Goal: Information Seeking & Learning: Learn about a topic

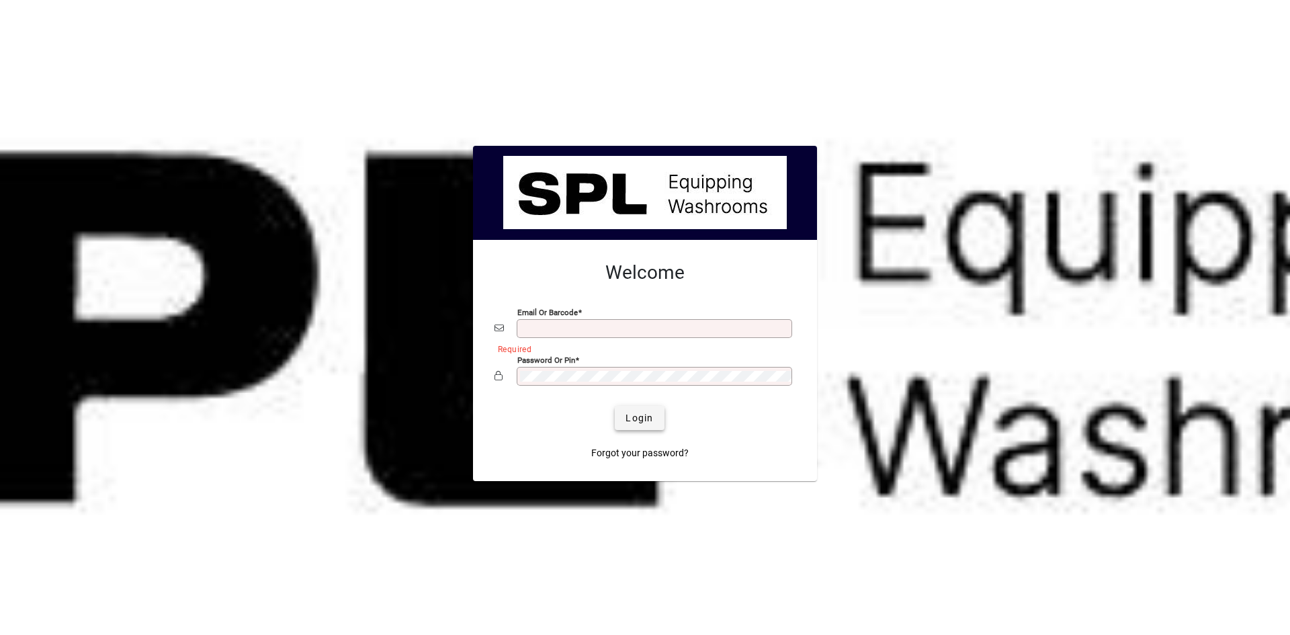
type input "**********"
click at [634, 415] on span "Login" at bounding box center [640, 418] width 28 height 14
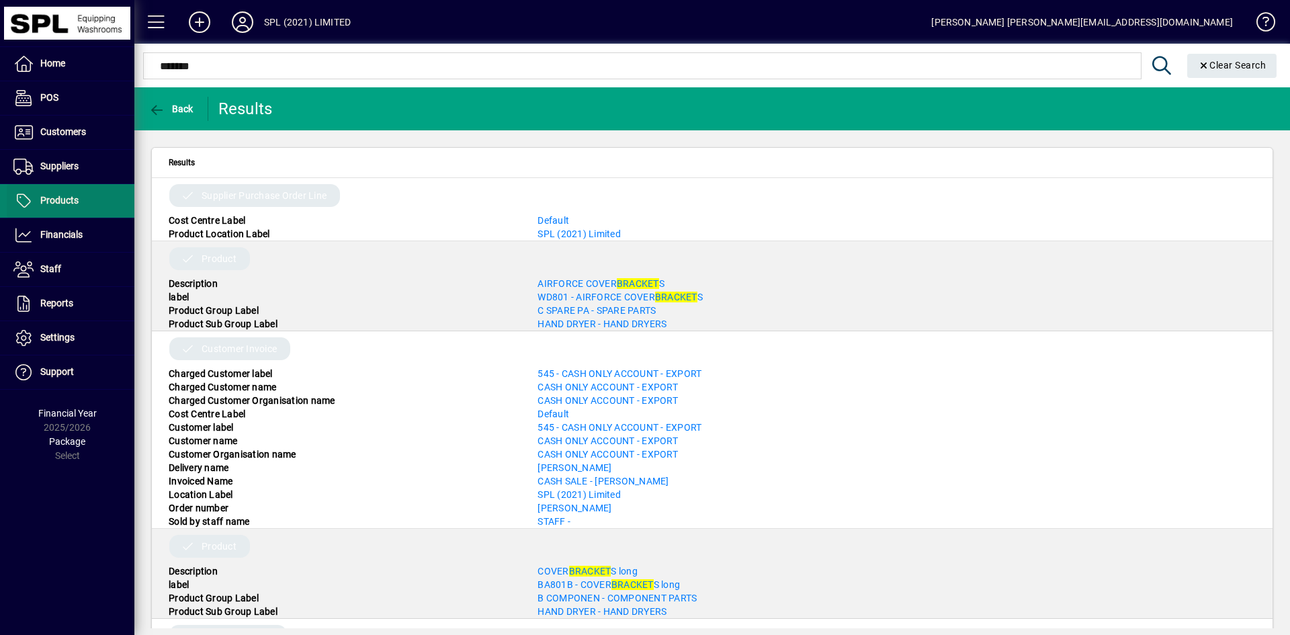
type input "*******"
drag, startPoint x: 108, startPoint y: 198, endPoint x: 149, endPoint y: 164, distance: 53.0
click at [110, 198] on span at bounding box center [71, 201] width 128 height 32
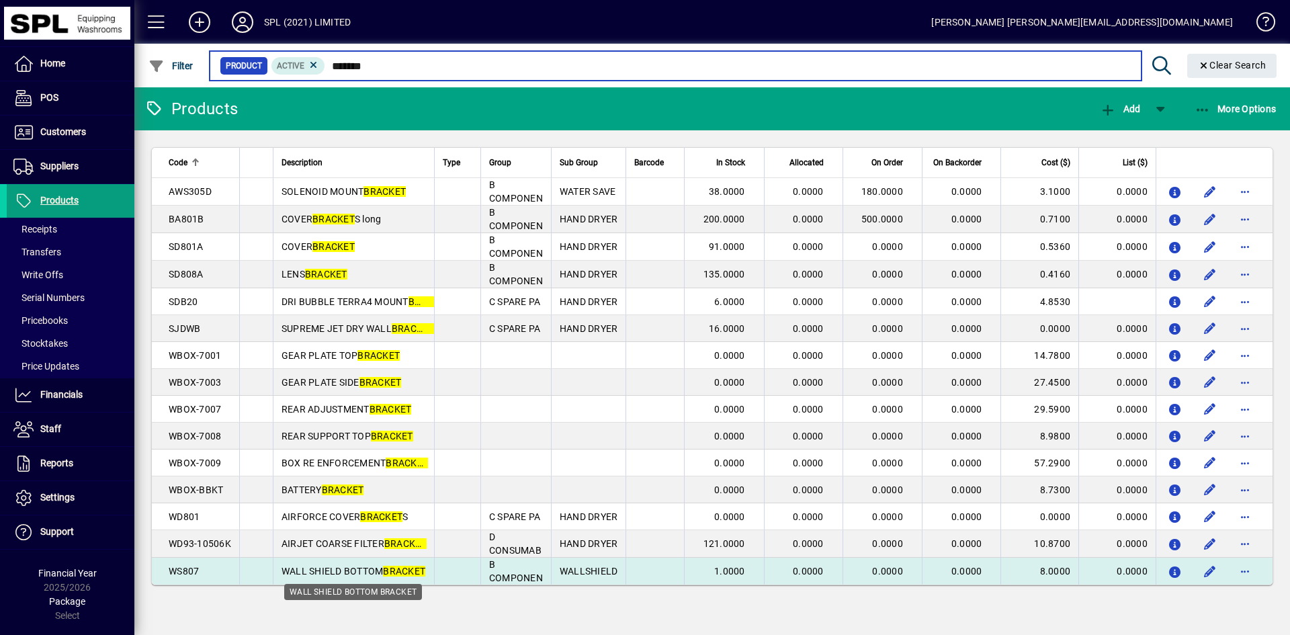
type input "*******"
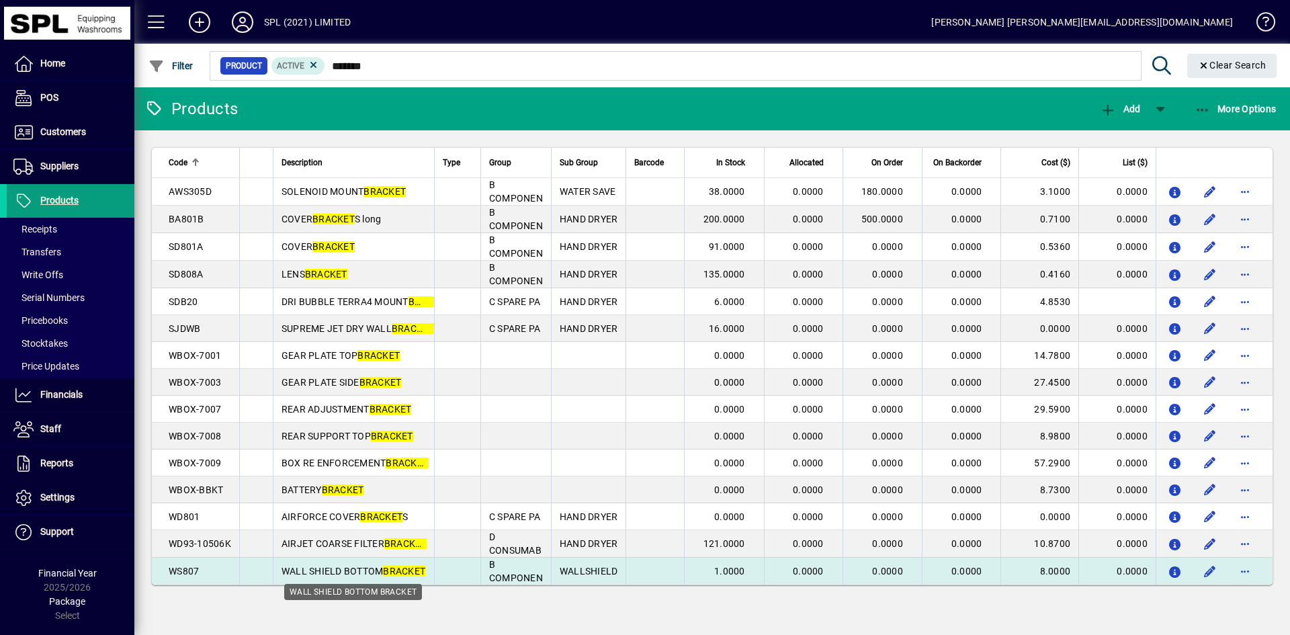
click at [399, 575] on em "BRACKET" at bounding box center [404, 571] width 42 height 11
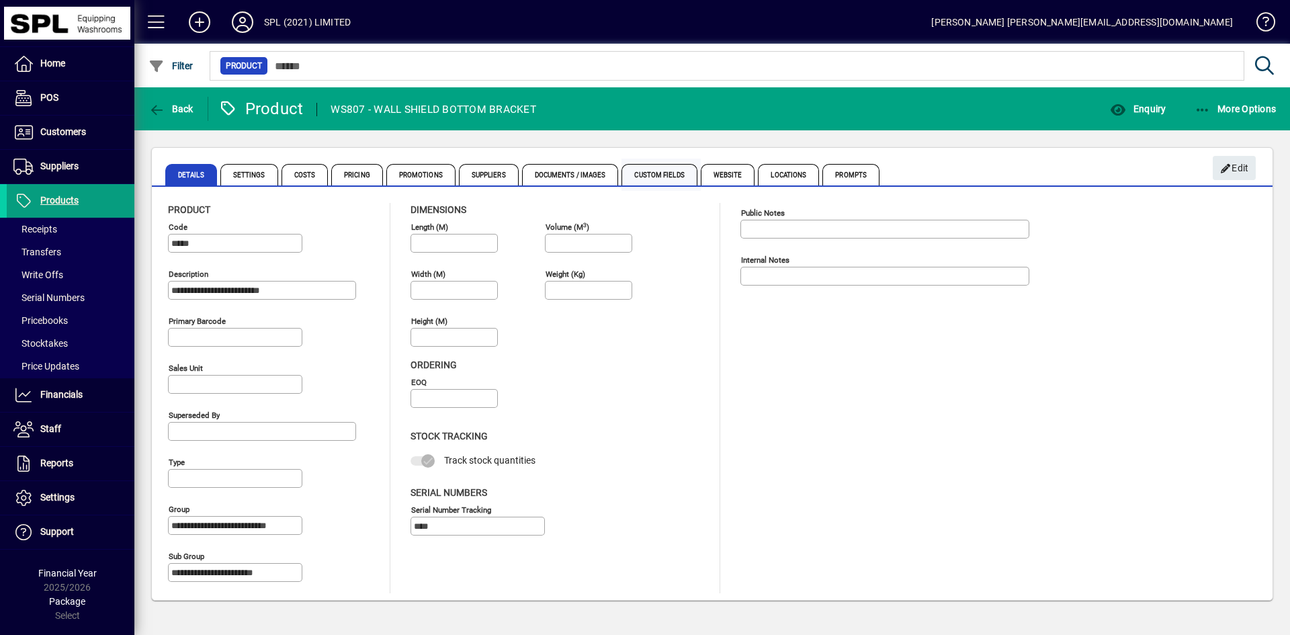
click at [651, 177] on span "Custom Fields" at bounding box center [659, 175] width 75 height 22
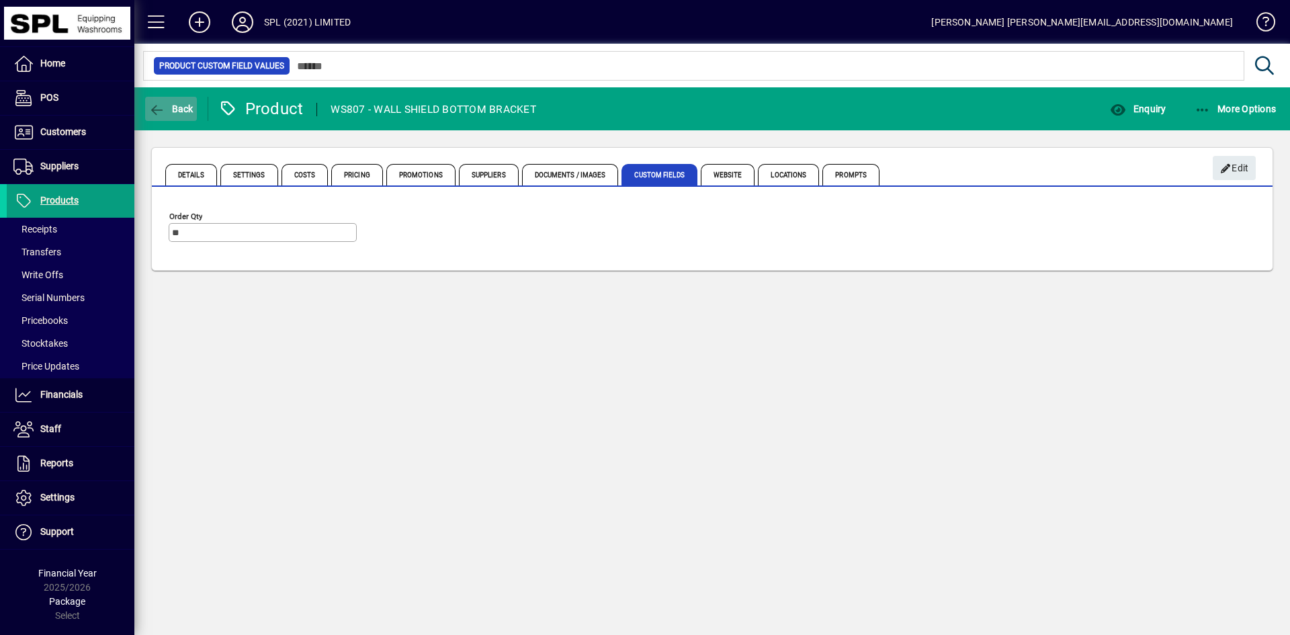
click at [167, 114] on span "button" at bounding box center [171, 109] width 52 height 32
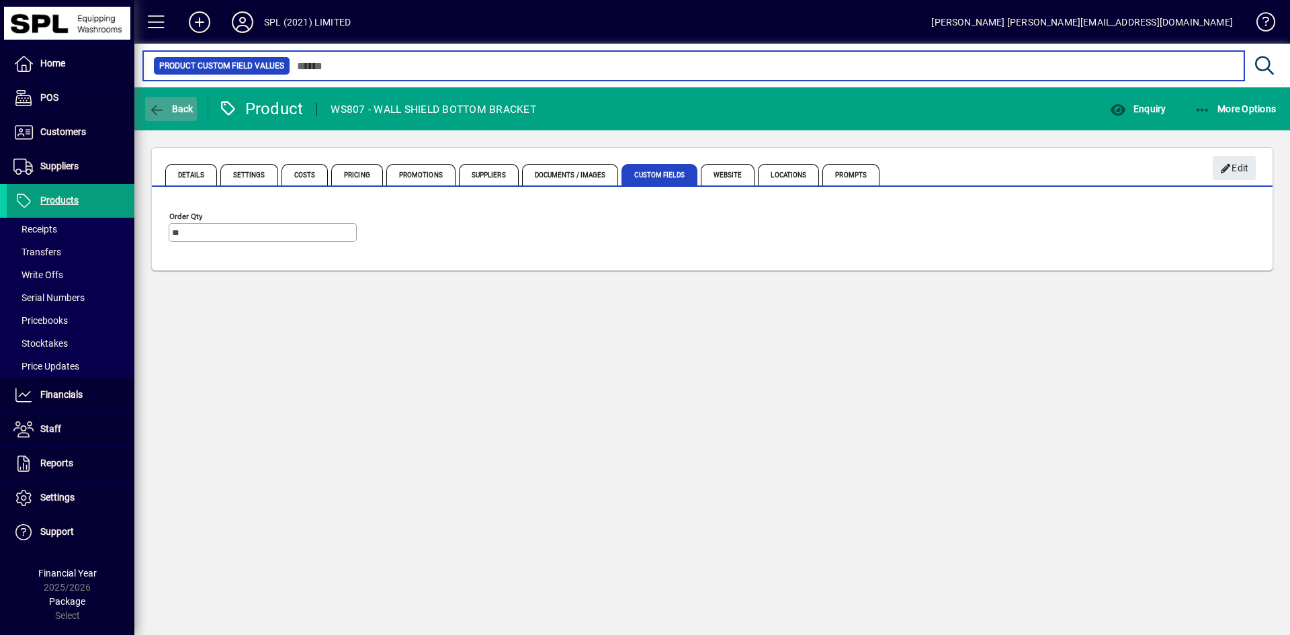
type input "*******"
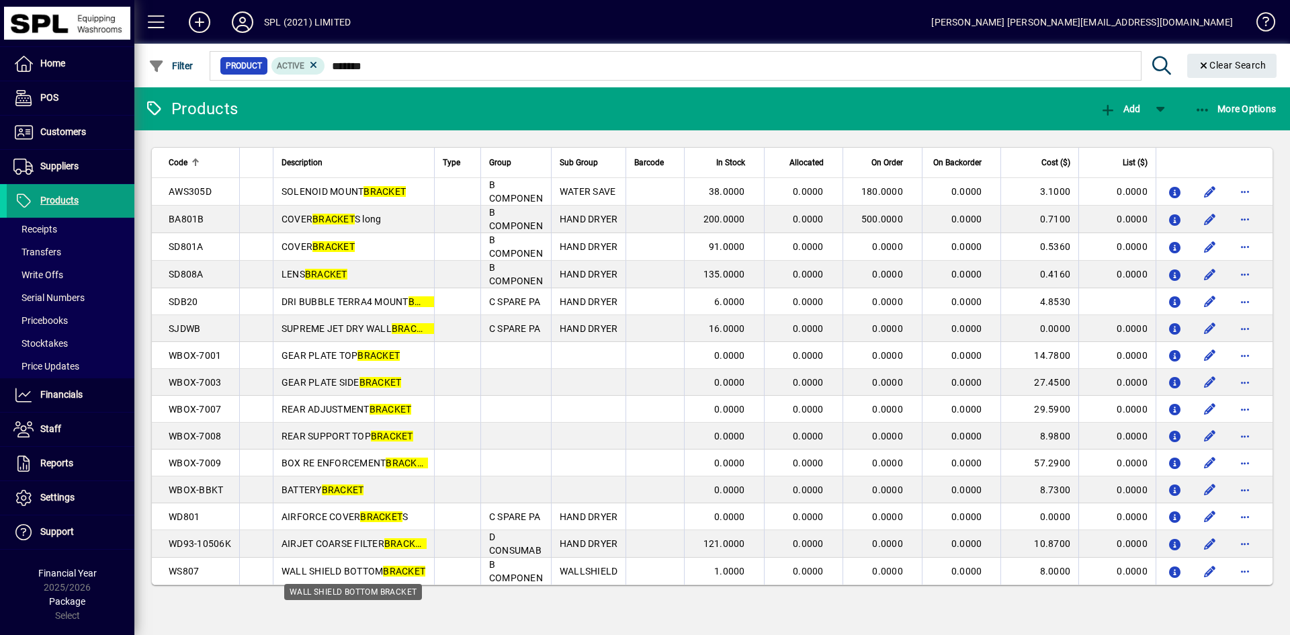
click at [288, 574] on span "WALL SHIELD BOTTOM BRACKET" at bounding box center [354, 571] width 144 height 11
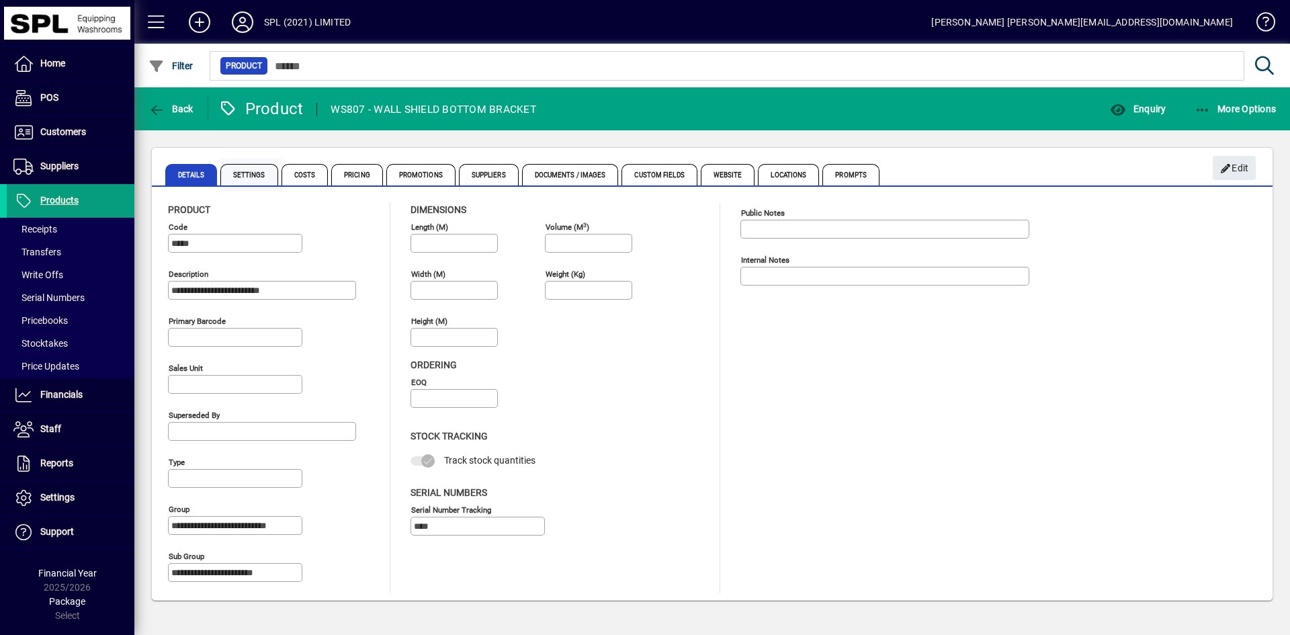
click at [249, 181] on span "Settings" at bounding box center [249, 175] width 58 height 22
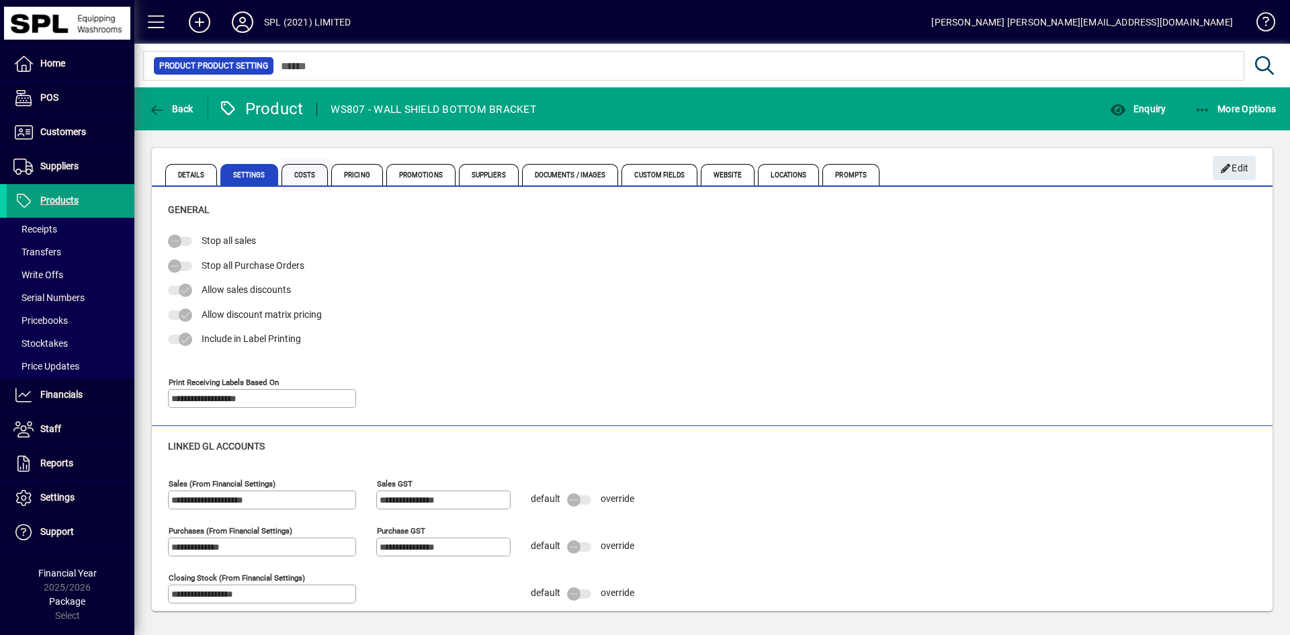
click at [310, 173] on span "Costs" at bounding box center [305, 175] width 47 height 22
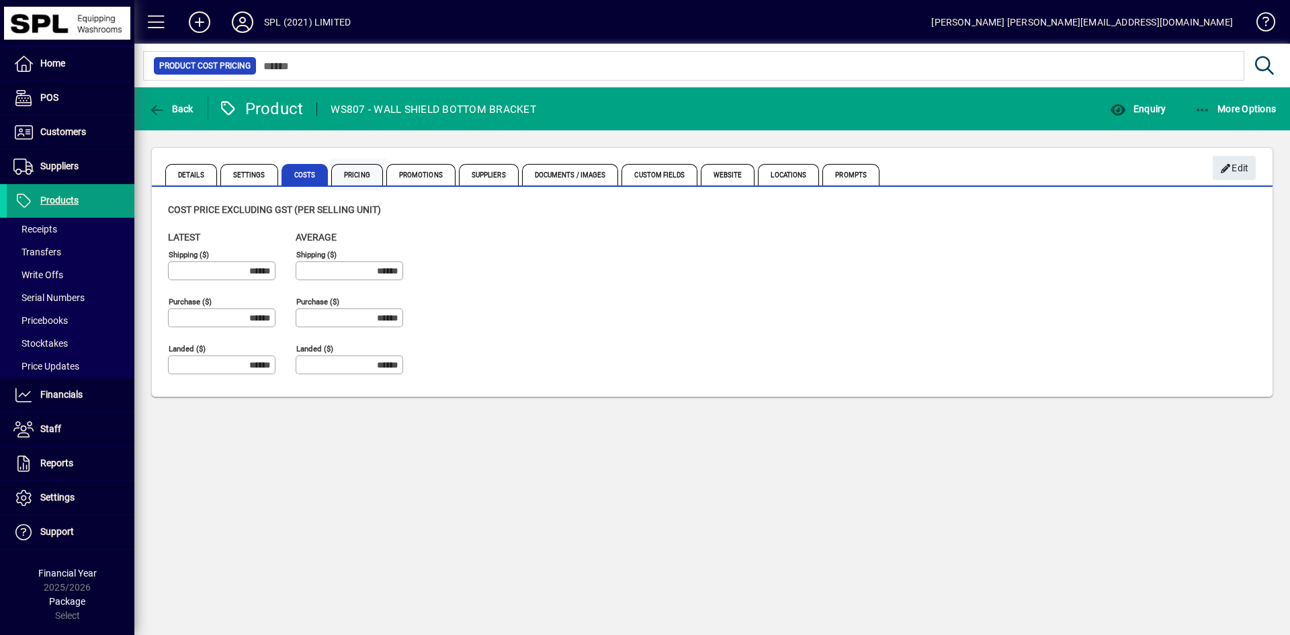
click at [351, 179] on span "Pricing" at bounding box center [357, 175] width 52 height 22
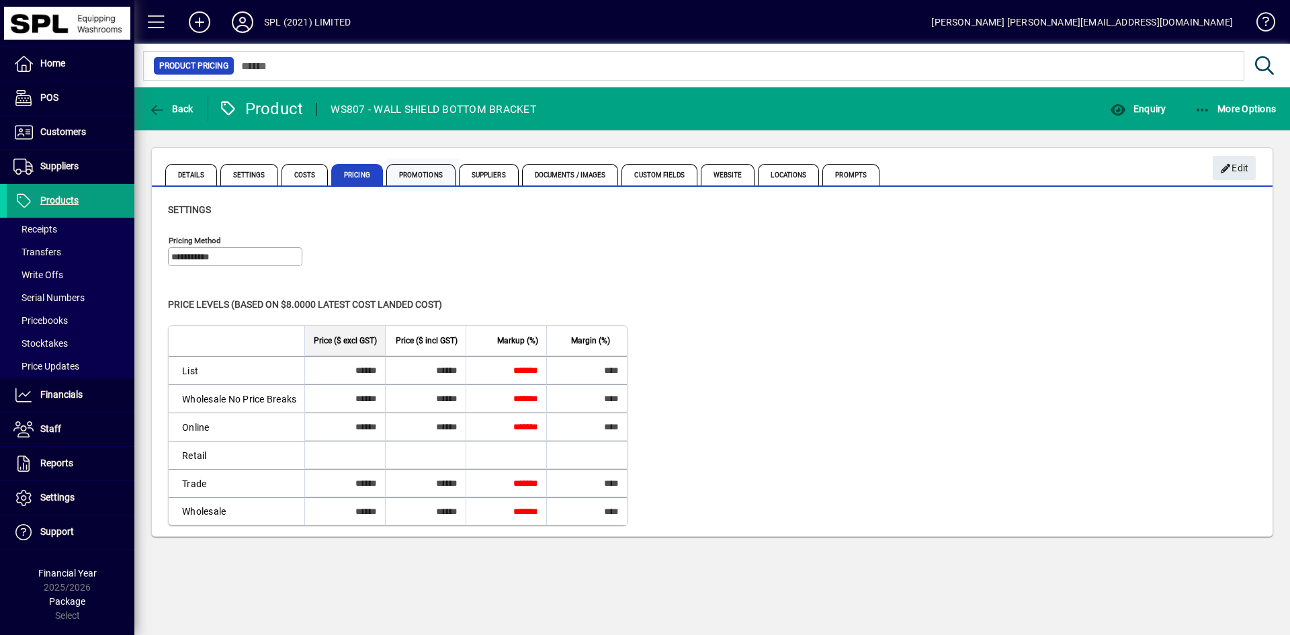
click at [406, 173] on span "Promotions" at bounding box center [420, 175] width 69 height 22
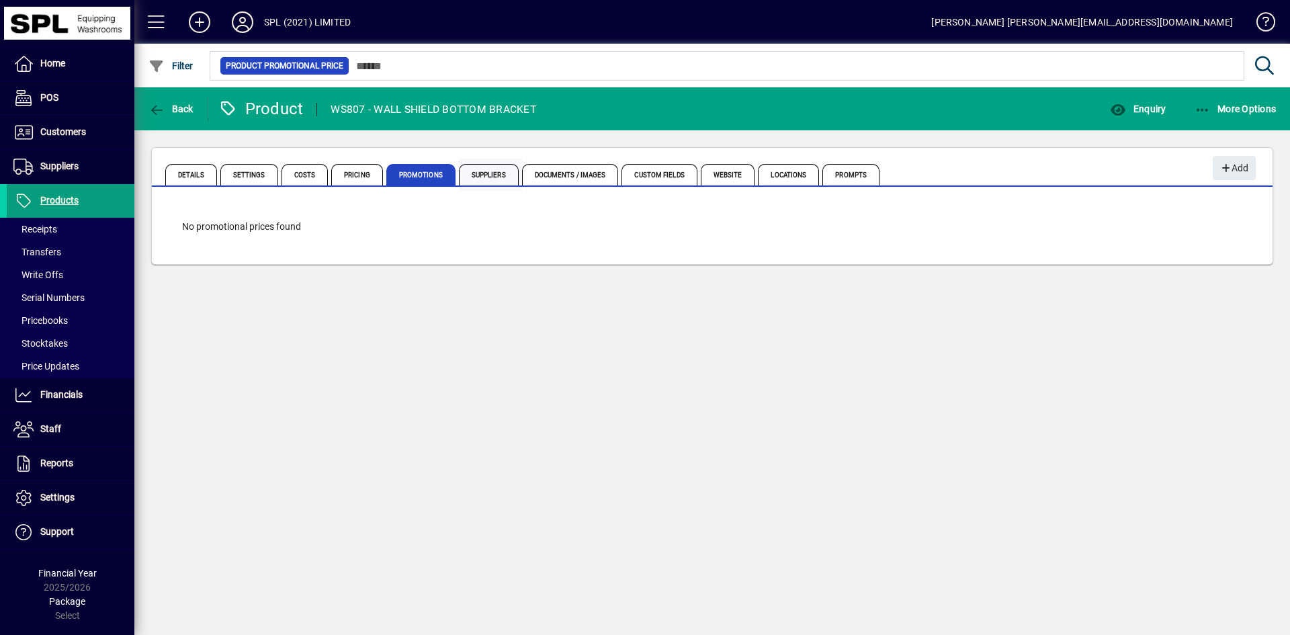
click at [487, 175] on span "Suppliers" at bounding box center [489, 175] width 60 height 22
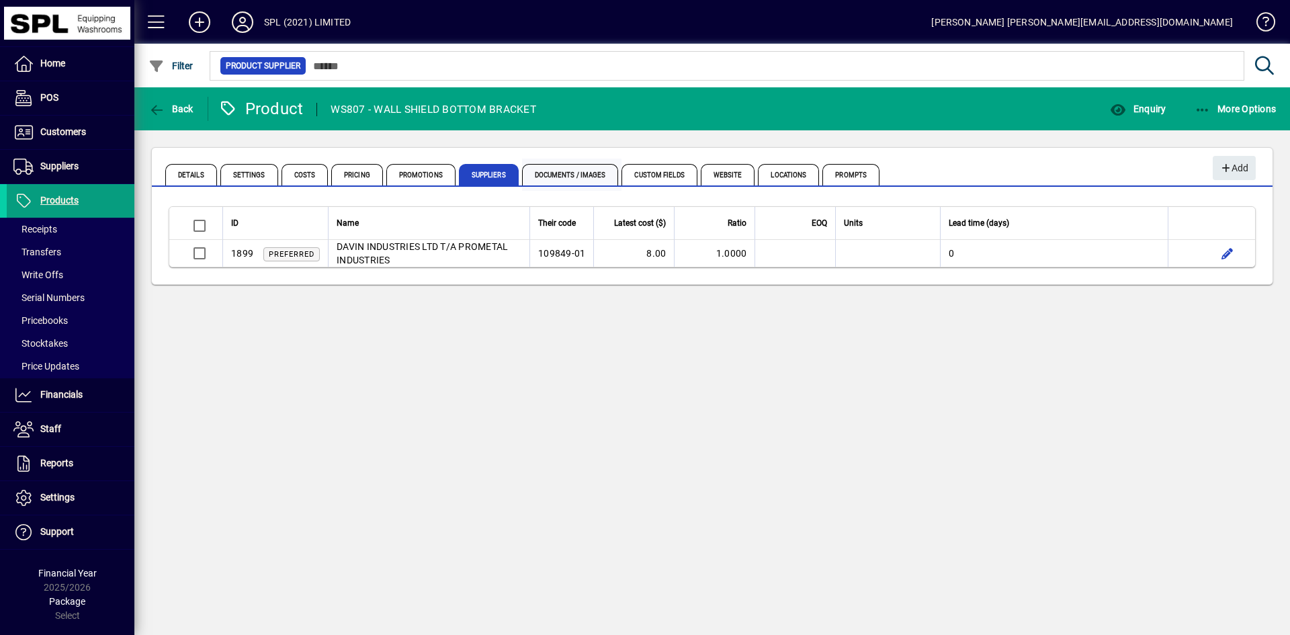
click at [581, 175] on span "Documents / Images" at bounding box center [570, 175] width 97 height 22
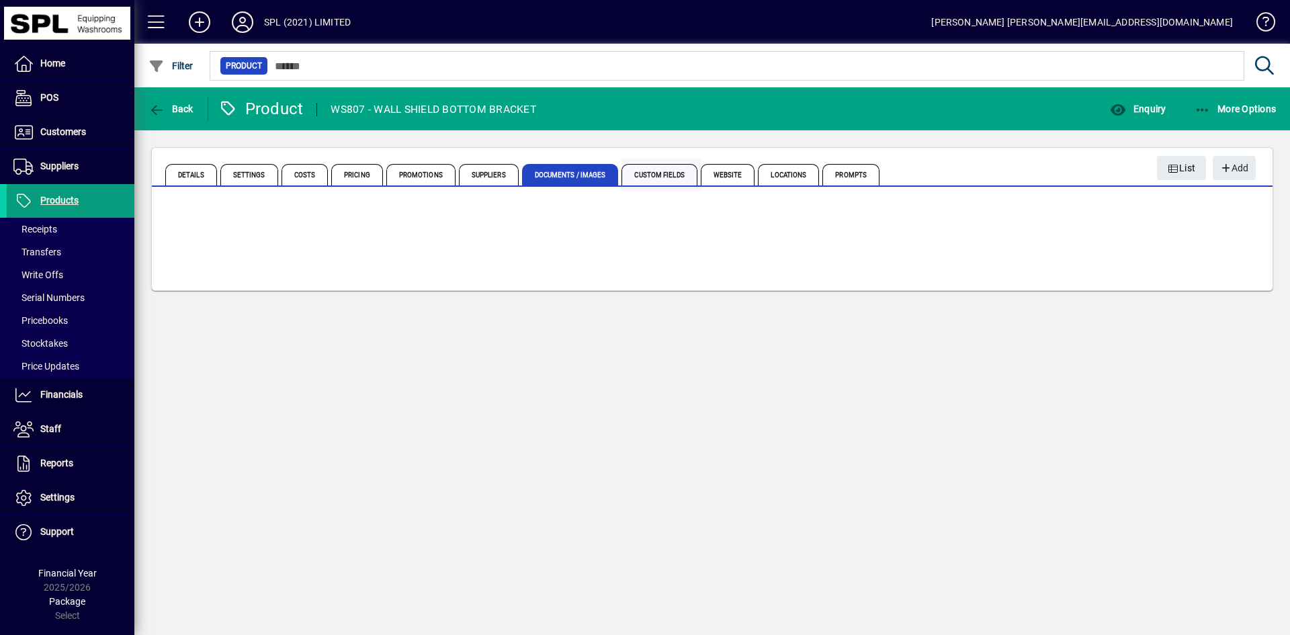
click at [675, 170] on span "Custom Fields" at bounding box center [659, 175] width 75 height 22
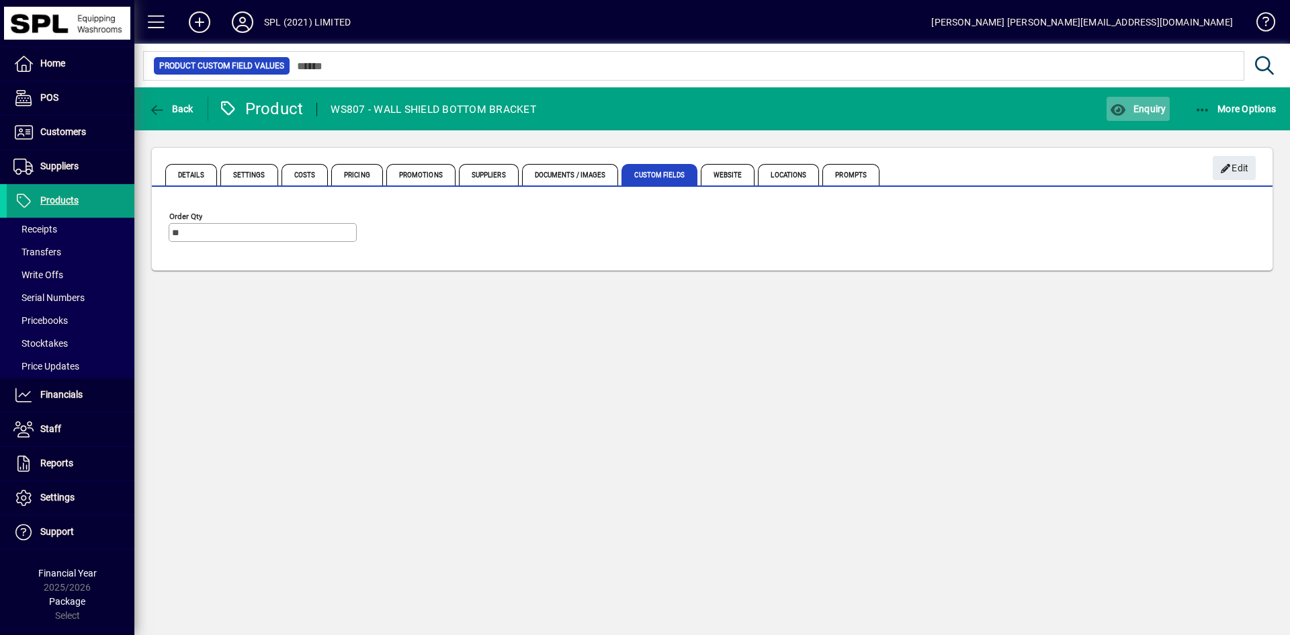
click at [1155, 93] on mat-toolbar-row "Back Product WS807 - WALL SHIELD BOTTOM BRACKET Enquiry More Options" at bounding box center [712, 108] width 1156 height 43
click at [1096, 110] on div "Enquiry" at bounding box center [1138, 109] width 84 height 24
click at [1127, 99] on span "button" at bounding box center [1138, 109] width 62 height 32
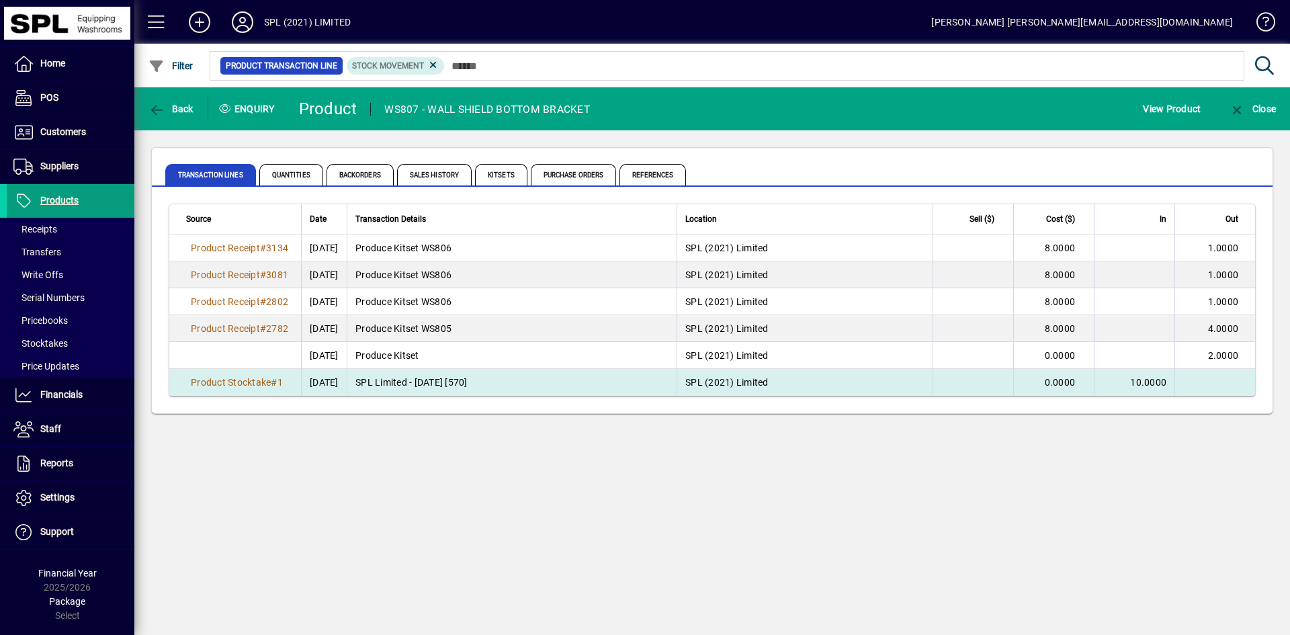
click at [407, 386] on td "SPL Limited - 14/09/2021 [570]" at bounding box center [512, 382] width 330 height 27
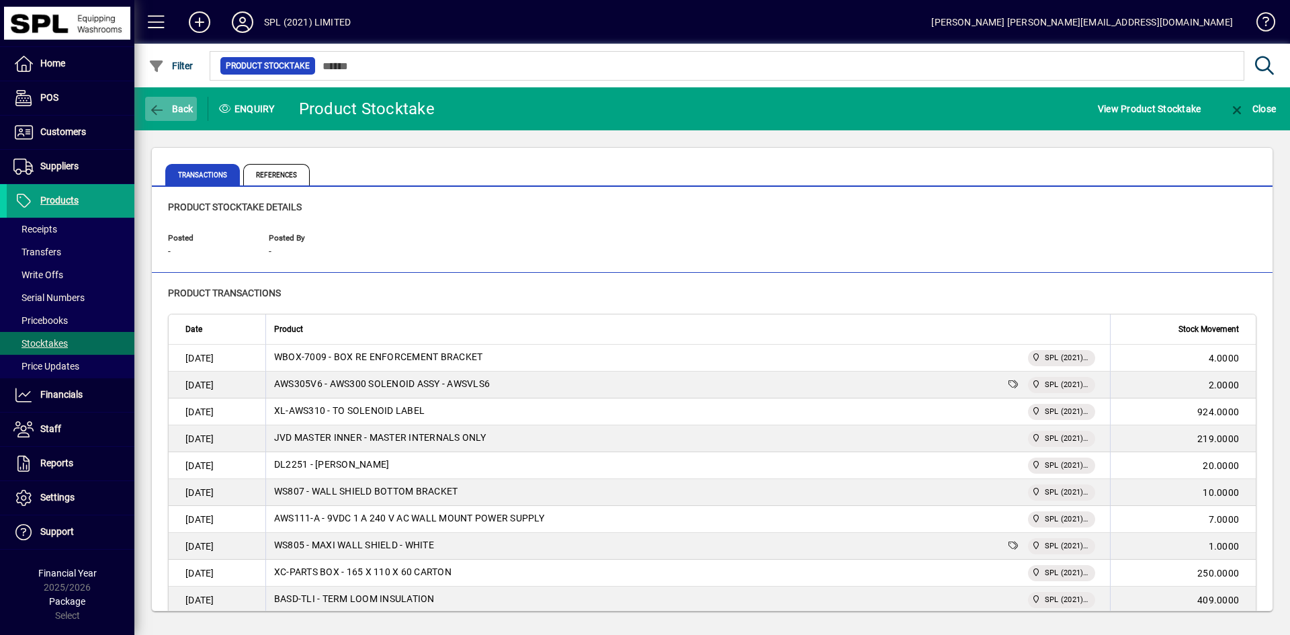
click at [166, 112] on span "Back" at bounding box center [171, 108] width 45 height 11
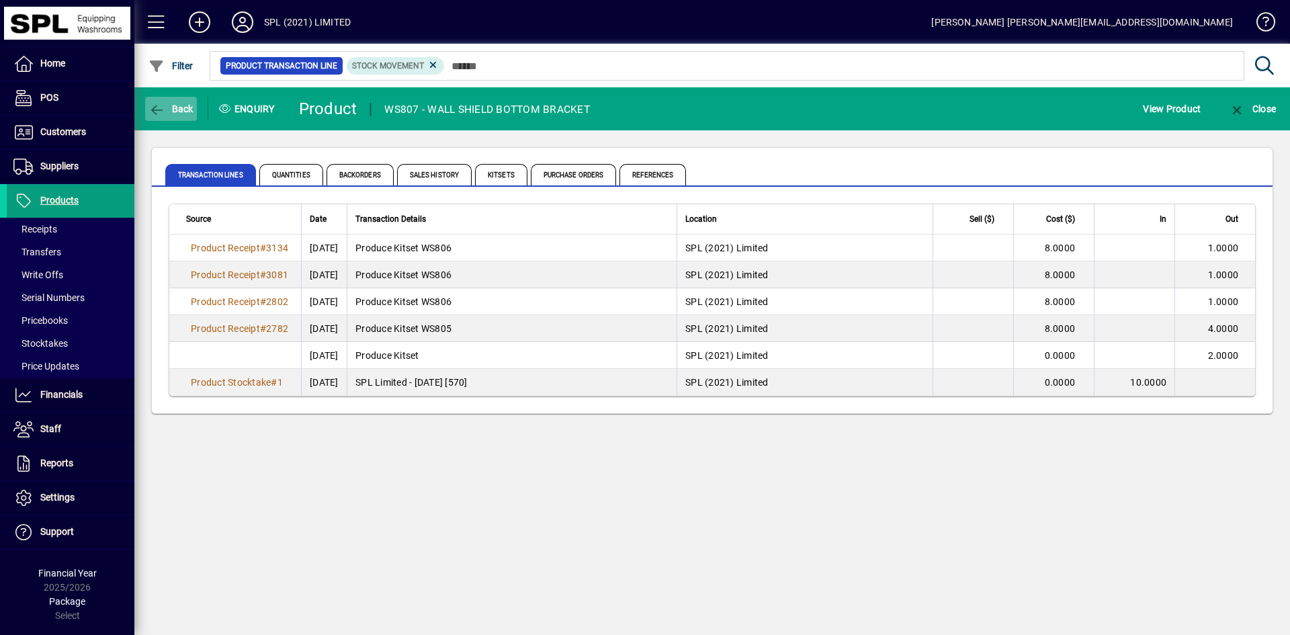
click at [181, 104] on span "Back" at bounding box center [171, 108] width 45 height 11
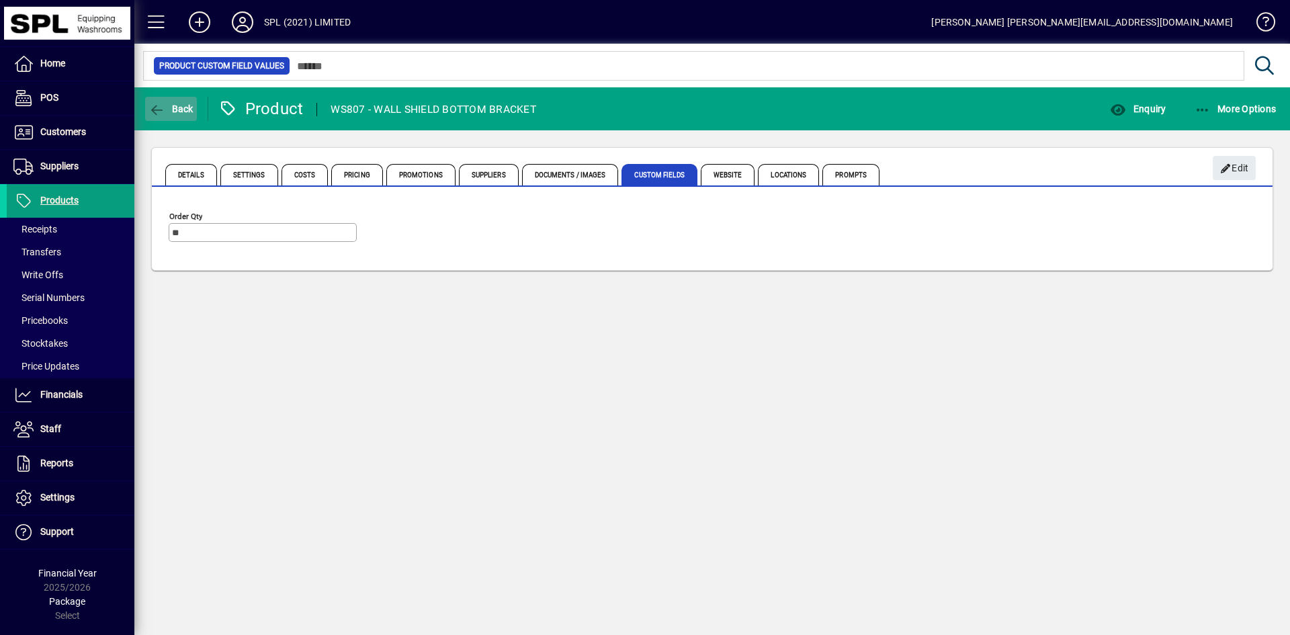
click at [180, 103] on span "Back" at bounding box center [171, 108] width 45 height 11
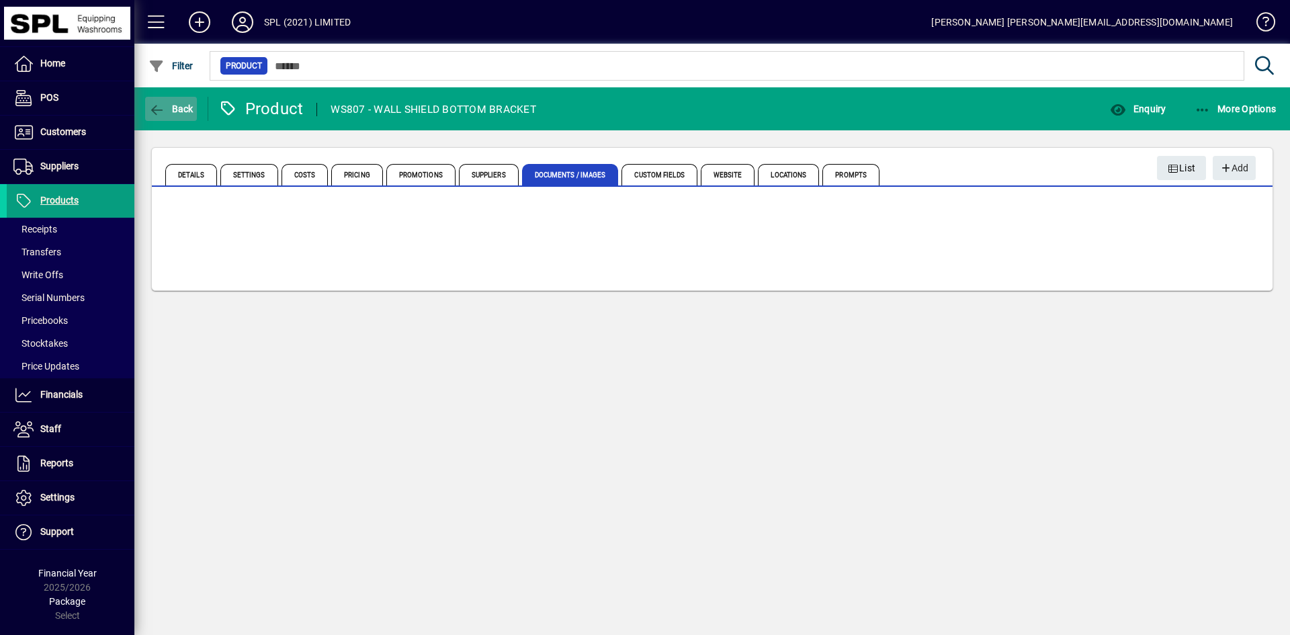
click at [180, 103] on span "Back" at bounding box center [171, 108] width 45 height 11
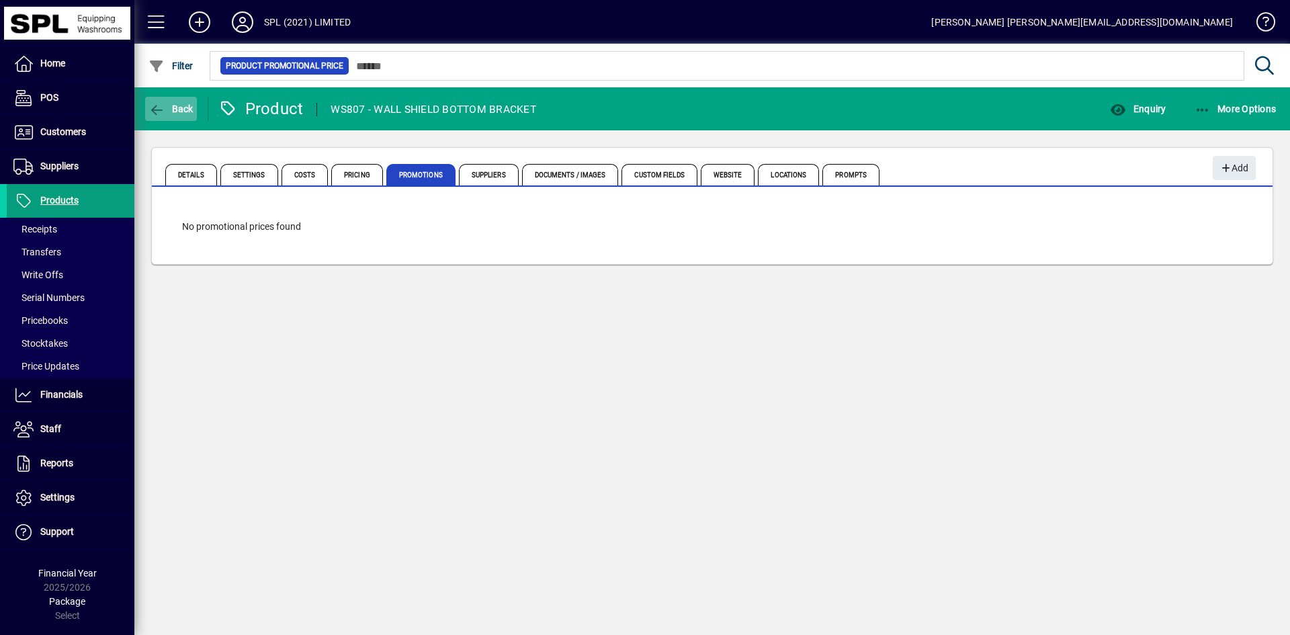
click at [179, 108] on span "Back" at bounding box center [171, 108] width 45 height 11
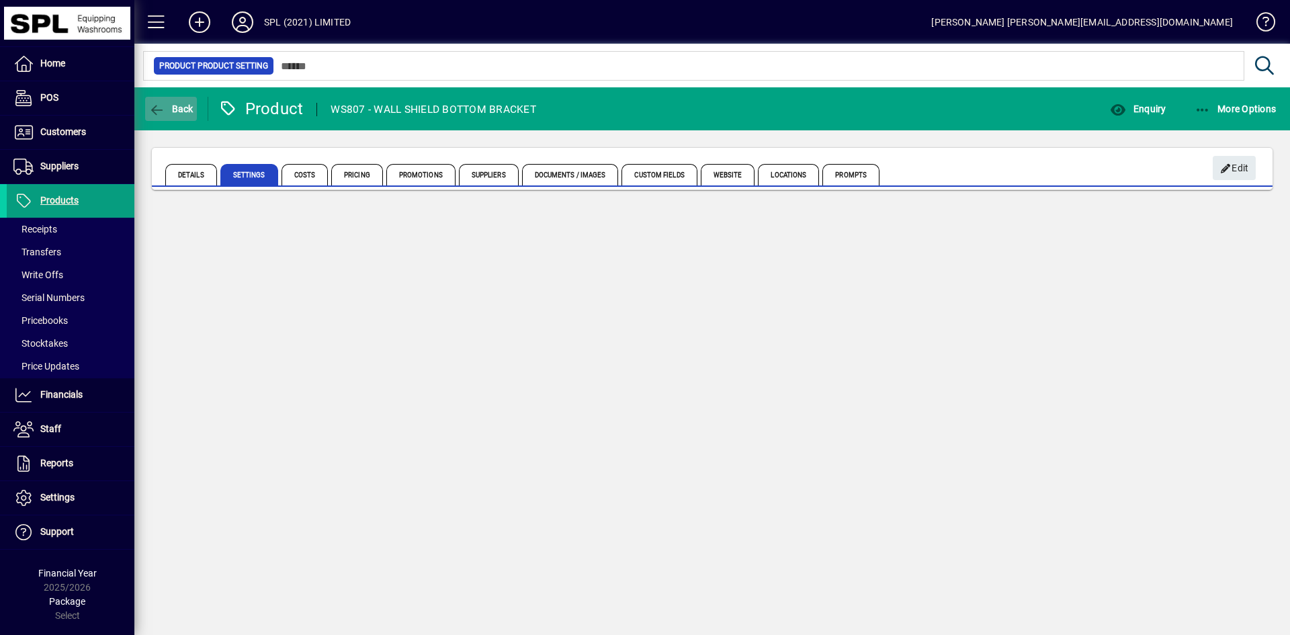
click at [179, 108] on span "Back" at bounding box center [171, 108] width 45 height 11
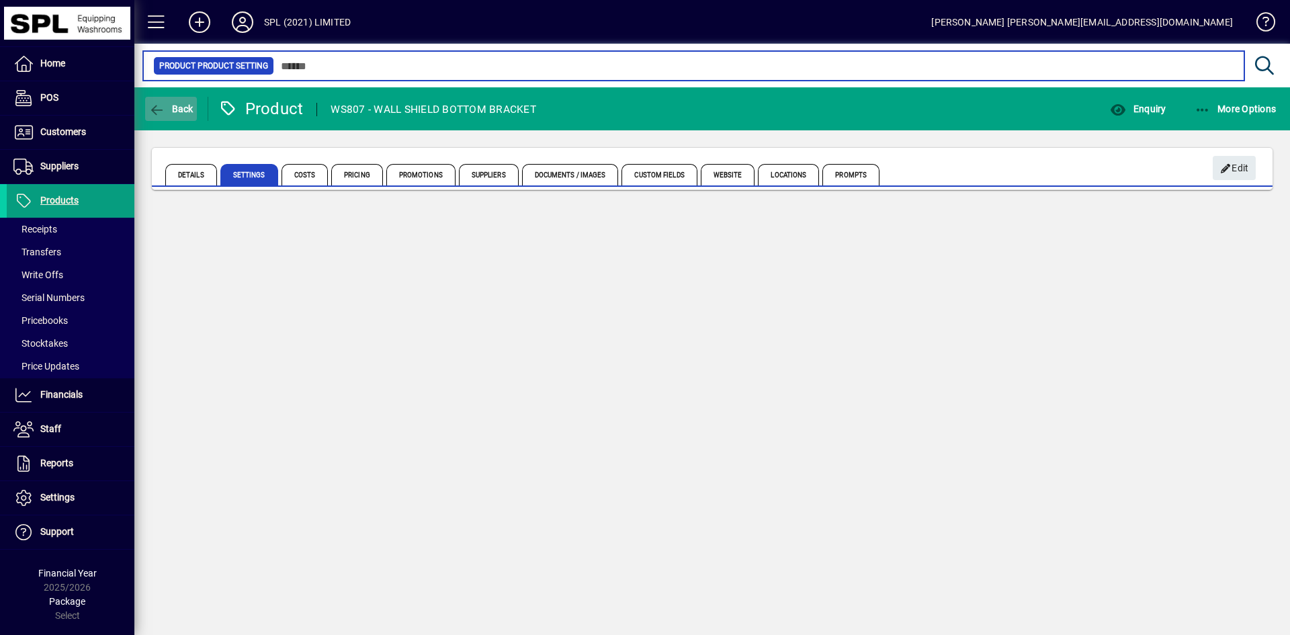
type input "*****"
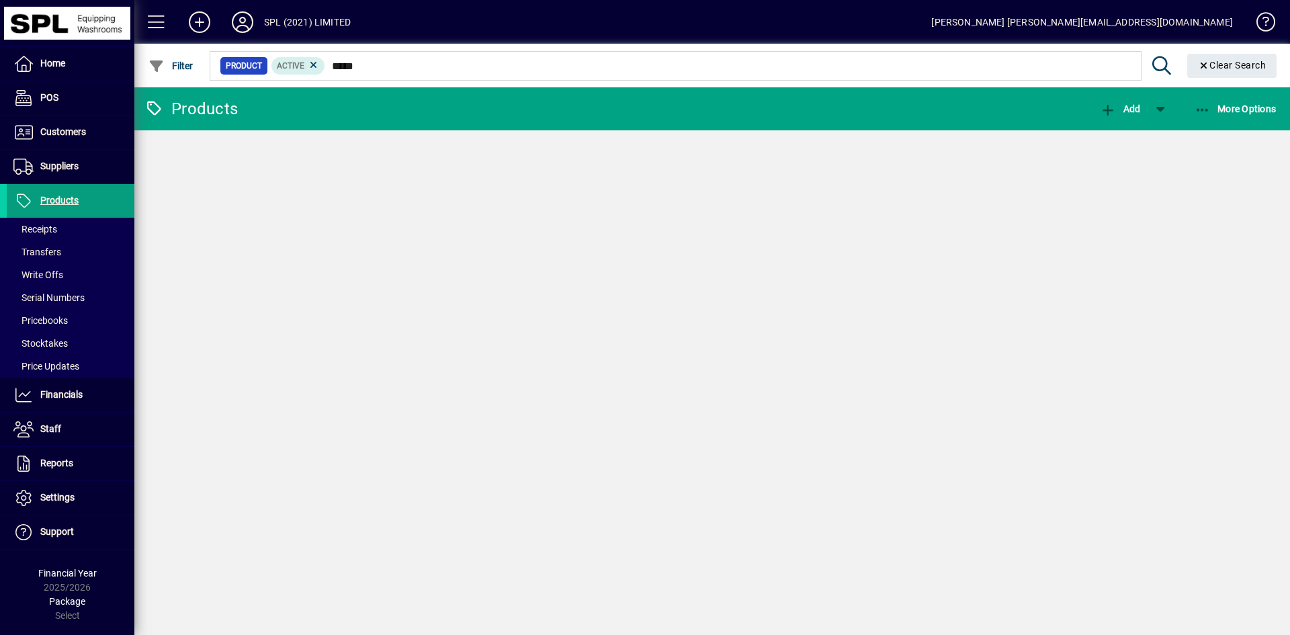
click at [179, 108] on div "Products" at bounding box center [190, 109] width 93 height 22
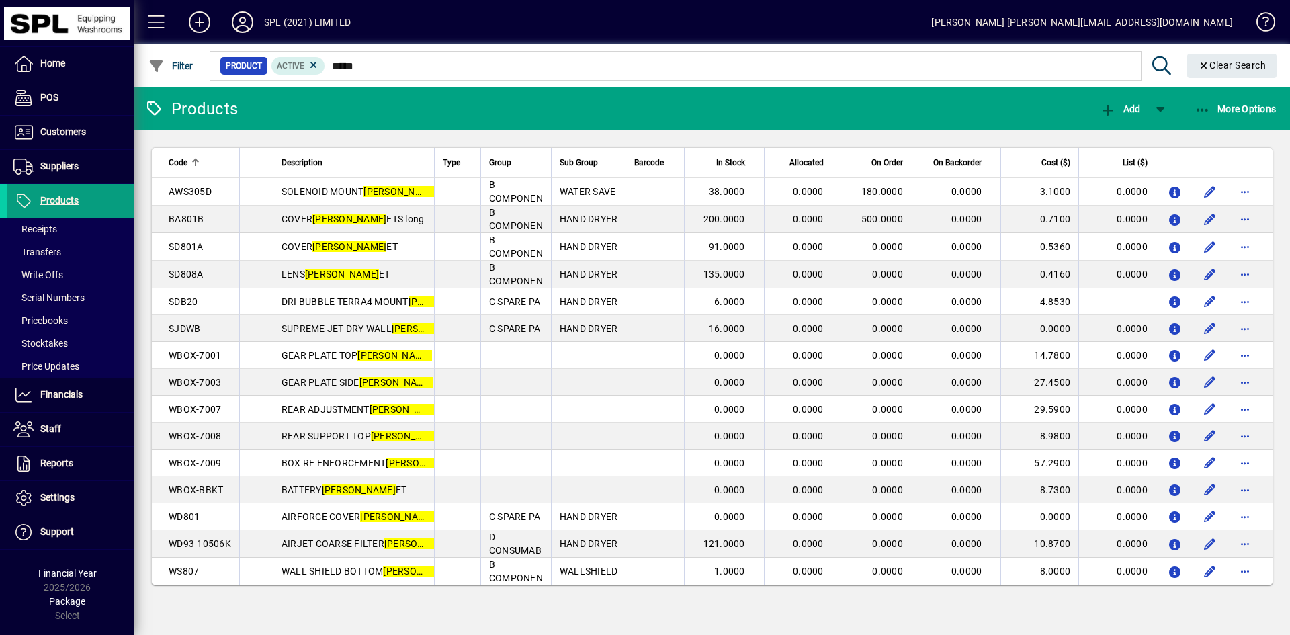
click at [179, 108] on div "Products" at bounding box center [190, 109] width 93 height 22
click at [251, 19] on icon at bounding box center [242, 22] width 27 height 22
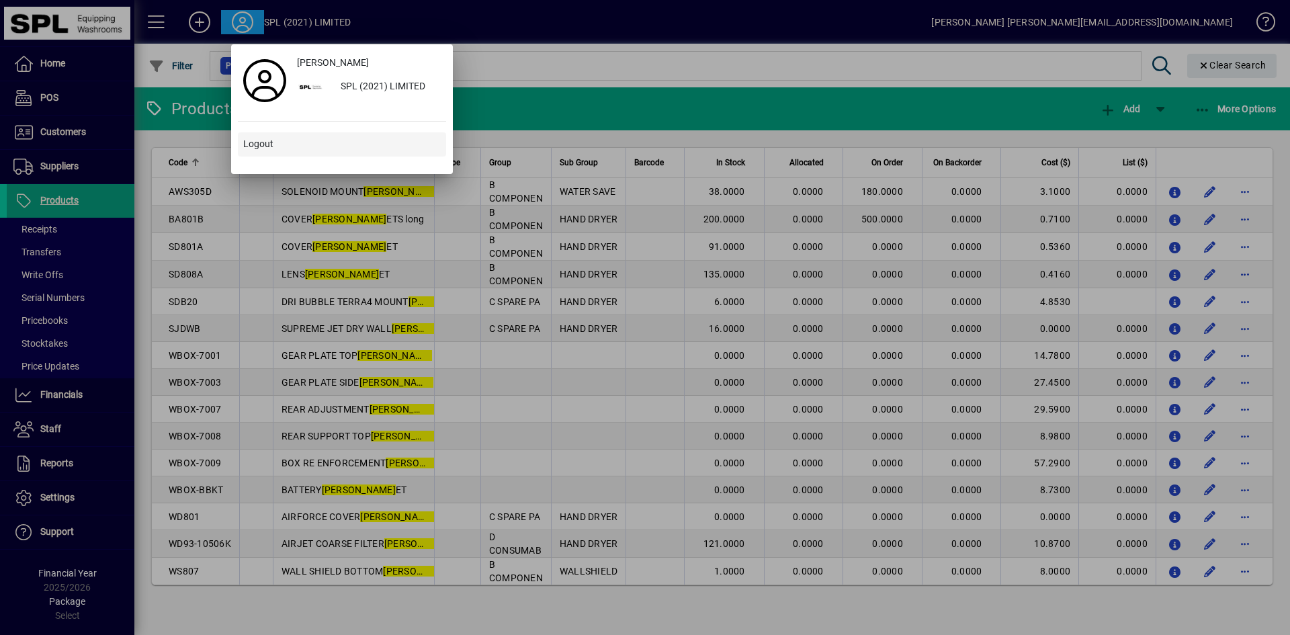
click at [265, 136] on span at bounding box center [342, 144] width 208 height 32
